Goal: Check status: Check status

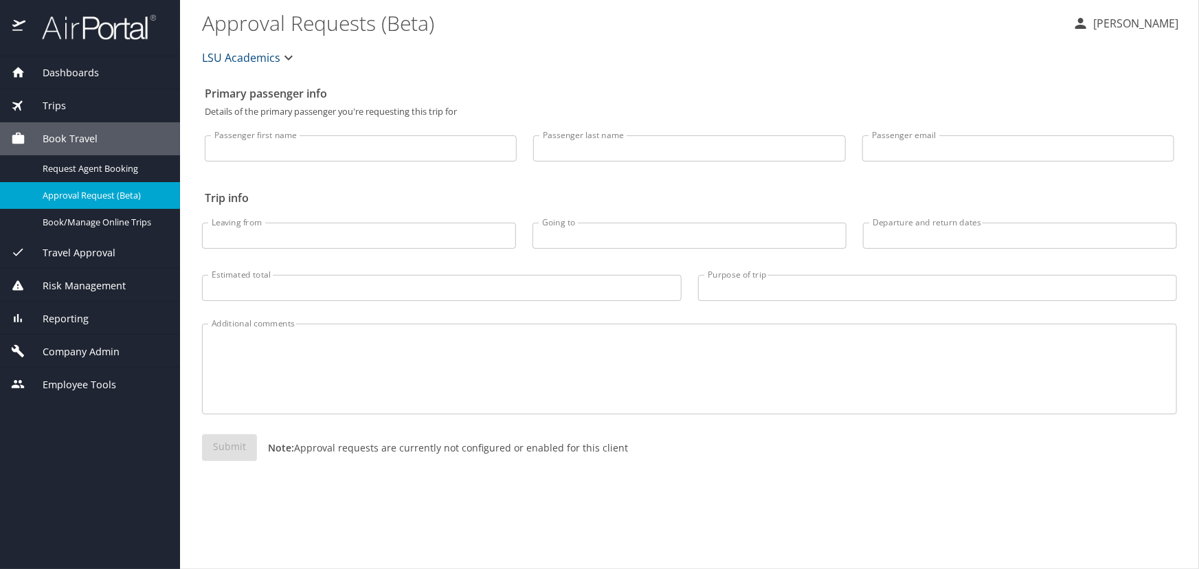
click at [48, 79] on span "Dashboards" at bounding box center [61, 72] width 73 height 15
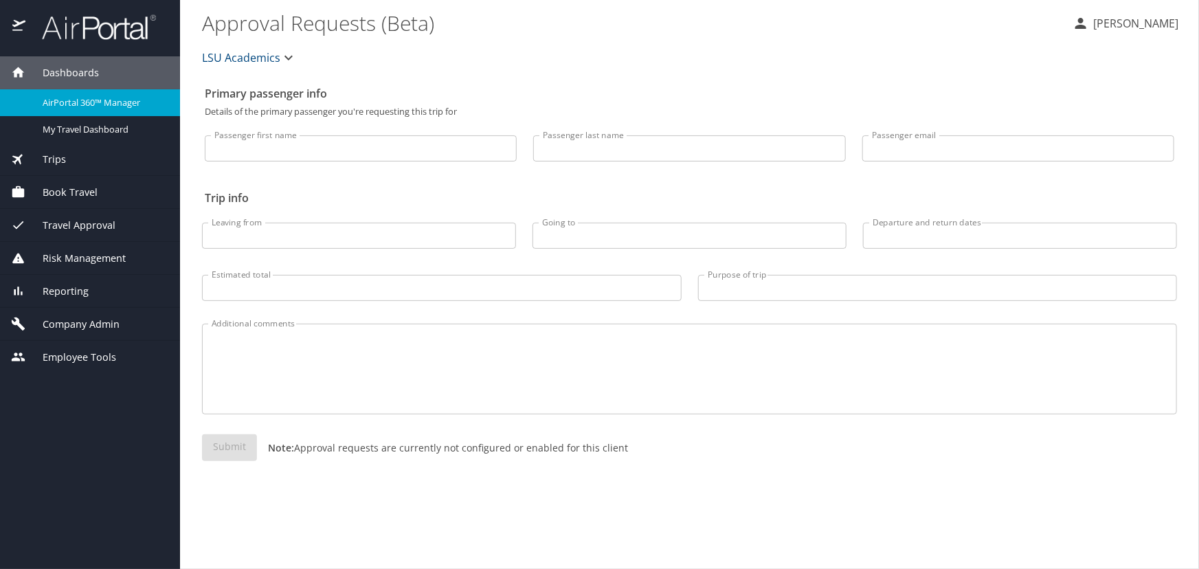
click at [58, 146] on div "Trips" at bounding box center [90, 159] width 180 height 33
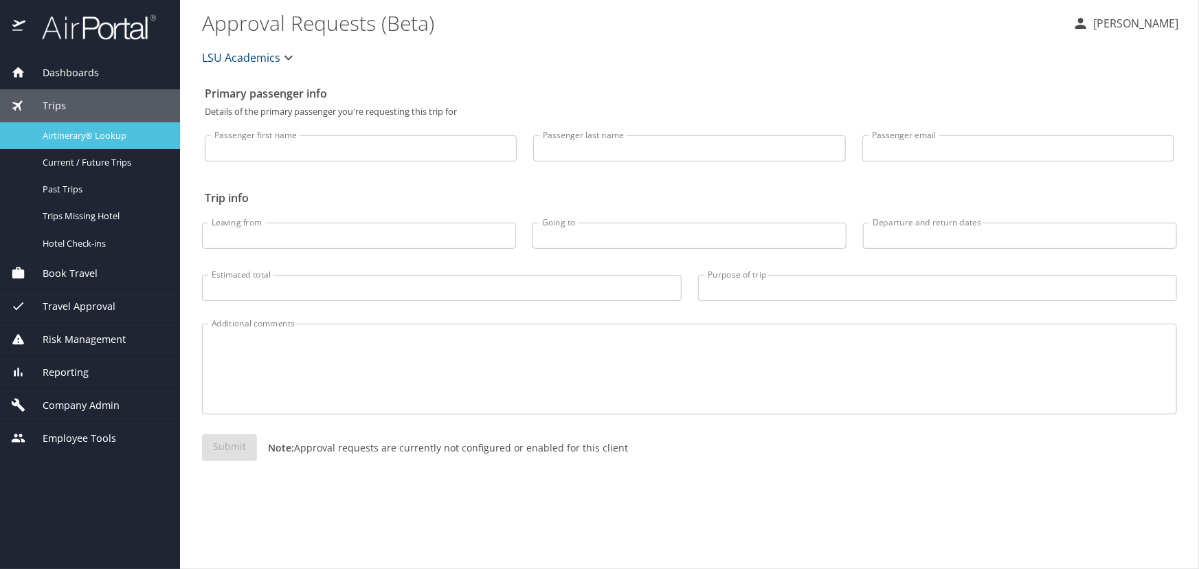
click at [62, 139] on span "Airtinerary® Lookup" at bounding box center [103, 135] width 121 height 13
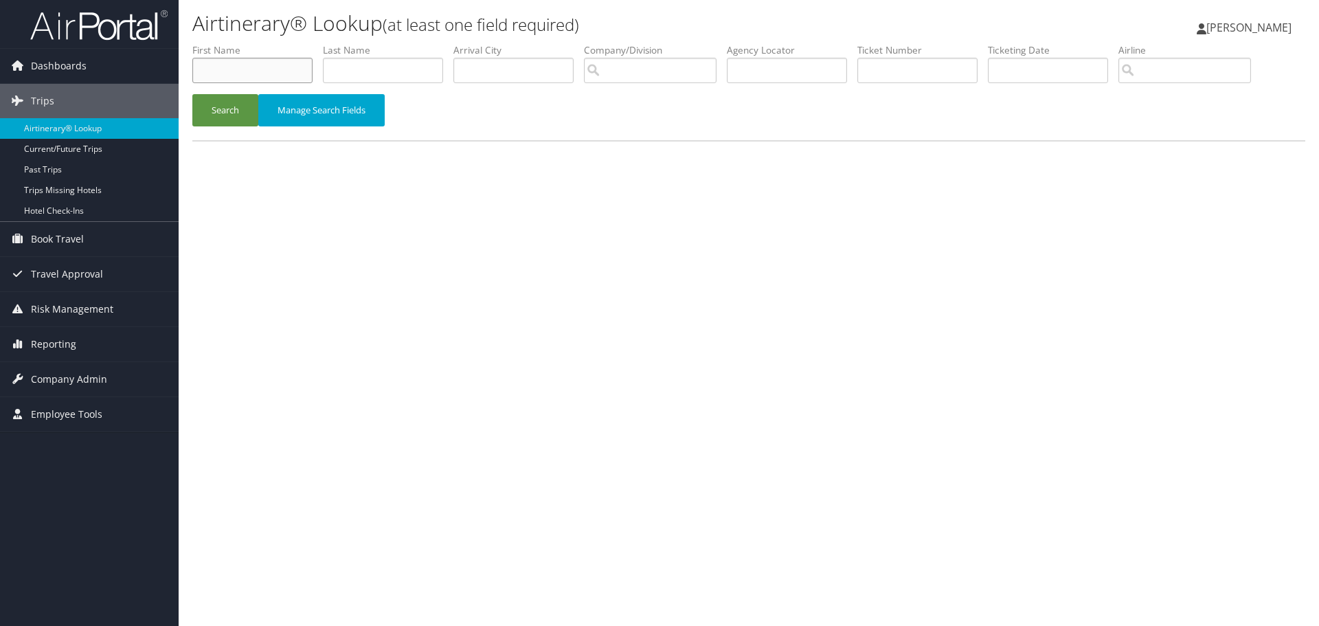
click at [258, 66] on input "text" at bounding box center [252, 70] width 120 height 25
click at [192, 94] on button "Search" at bounding box center [225, 110] width 66 height 32
click at [221, 69] on input "yonguen" at bounding box center [252, 70] width 120 height 25
type input "yongguen"
click at [223, 112] on button "Search" at bounding box center [225, 110] width 66 height 32
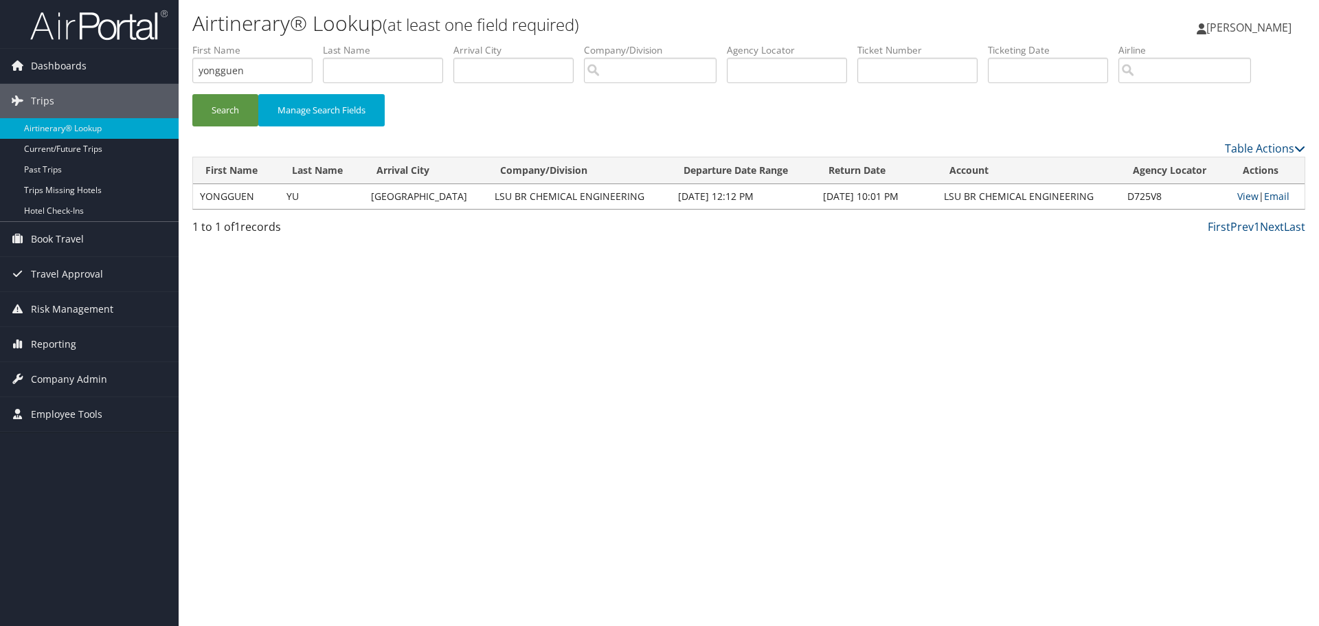
click at [1230, 192] on td "View | Email" at bounding box center [1267, 196] width 74 height 25
click at [1237, 193] on link "View" at bounding box center [1247, 196] width 21 height 13
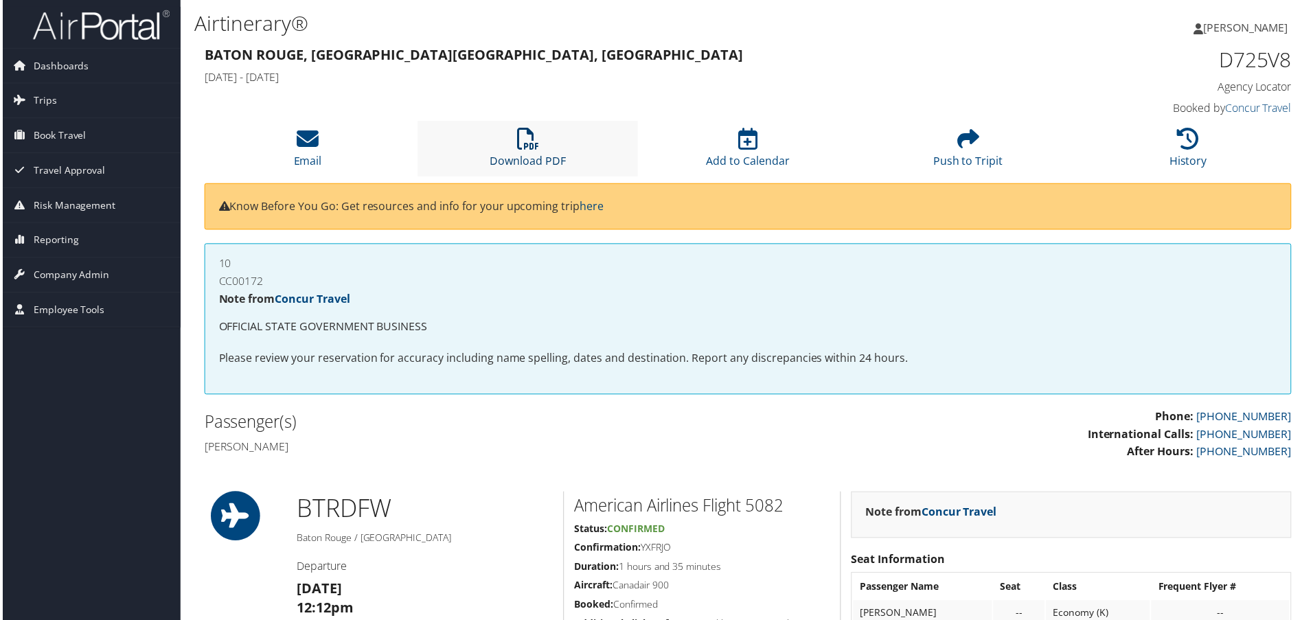
click at [543, 165] on link "Download PDF" at bounding box center [528, 152] width 76 height 33
